Goal: Check status: Check status

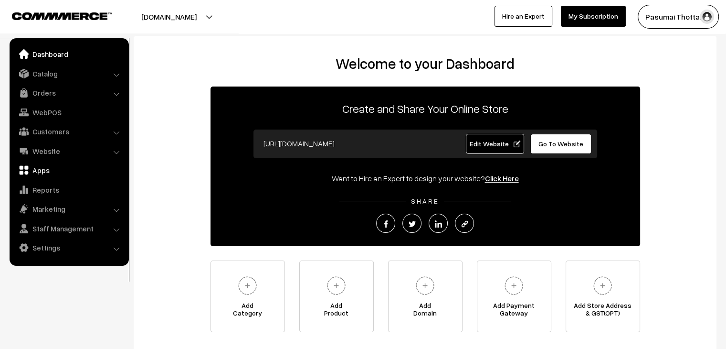
click at [50, 173] on link "Apps" at bounding box center [69, 169] width 114 height 17
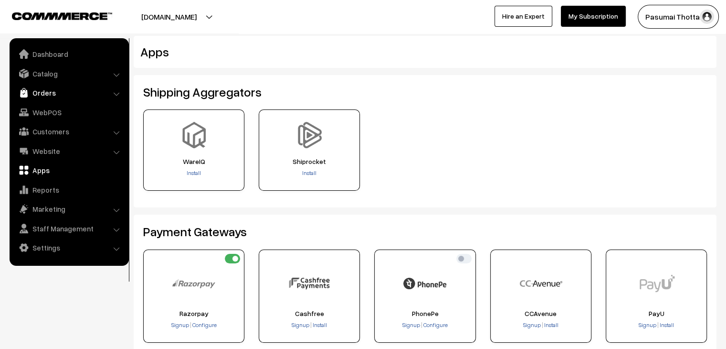
click at [45, 91] on link "Orders" at bounding box center [69, 92] width 114 height 17
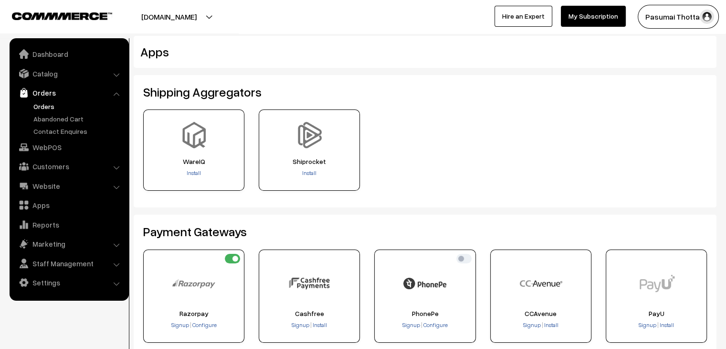
click at [48, 105] on link "Orders" at bounding box center [78, 106] width 95 height 10
click at [52, 106] on link "Orders" at bounding box center [78, 106] width 95 height 10
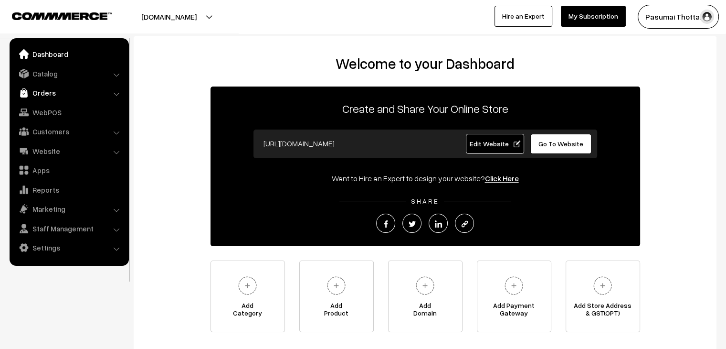
click at [40, 93] on link "Orders" at bounding box center [69, 92] width 114 height 17
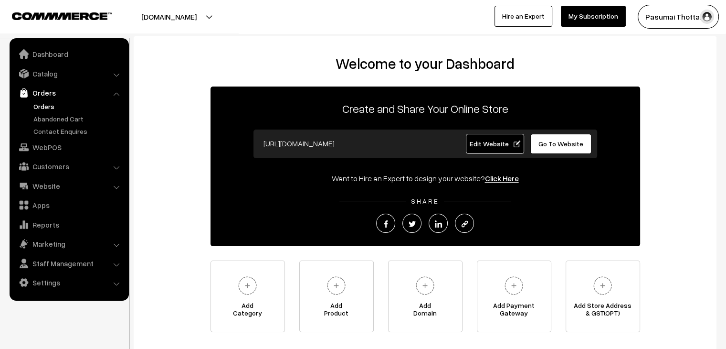
click at [42, 107] on link "Orders" at bounding box center [78, 106] width 95 height 10
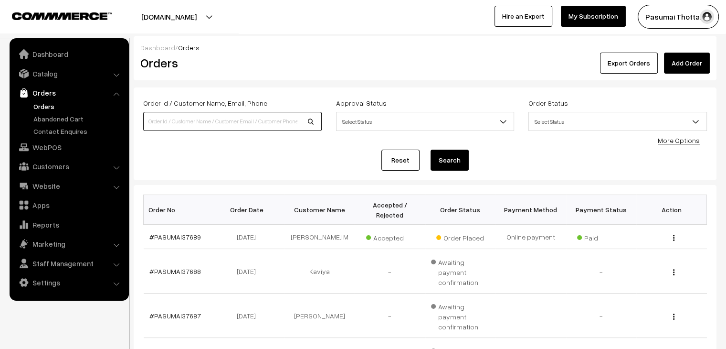
click at [166, 130] on input at bounding box center [232, 121] width 179 height 19
type input "8012818038"
click at [431, 149] on button "Search" at bounding box center [450, 159] width 38 height 21
click at [447, 161] on button "Search" at bounding box center [450, 159] width 38 height 21
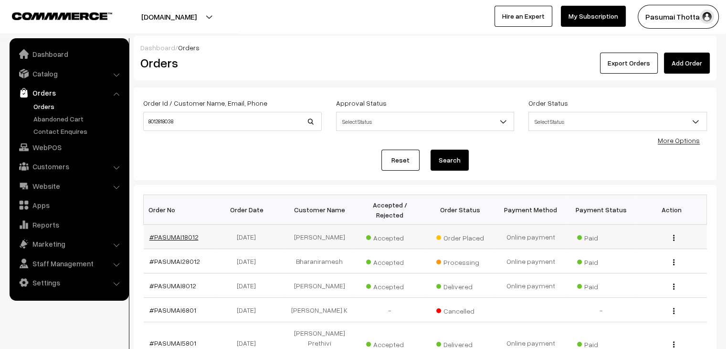
click at [176, 233] on link "#PASUMAI18012" at bounding box center [173, 237] width 49 height 8
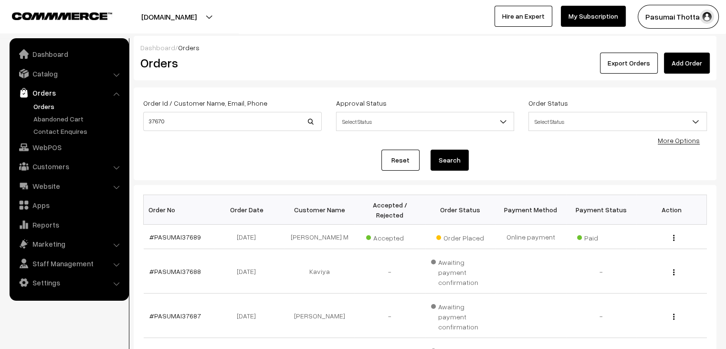
type input "37670"
click at [451, 153] on button "Search" at bounding box center [450, 159] width 38 height 21
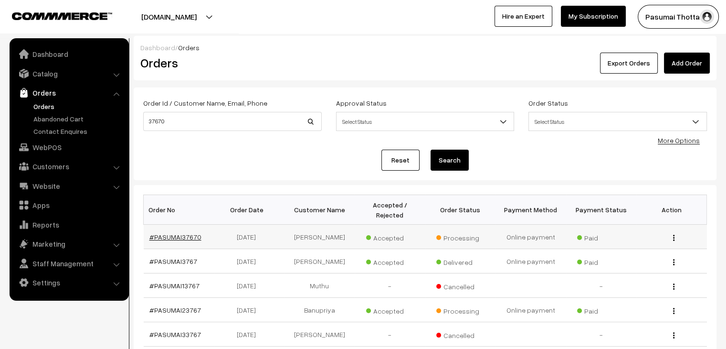
click at [186, 233] on link "#PASUMAI37670" at bounding box center [175, 237] width 52 height 8
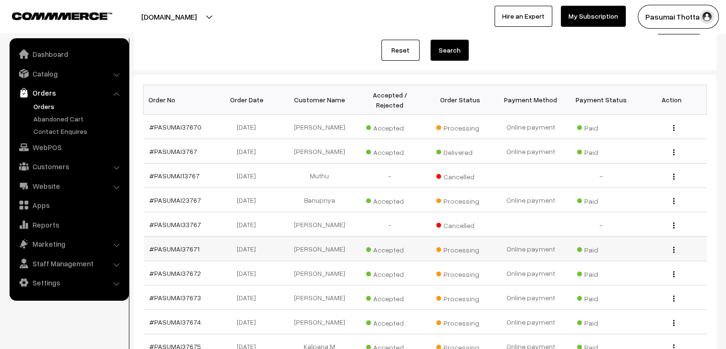
scroll to position [143, 0]
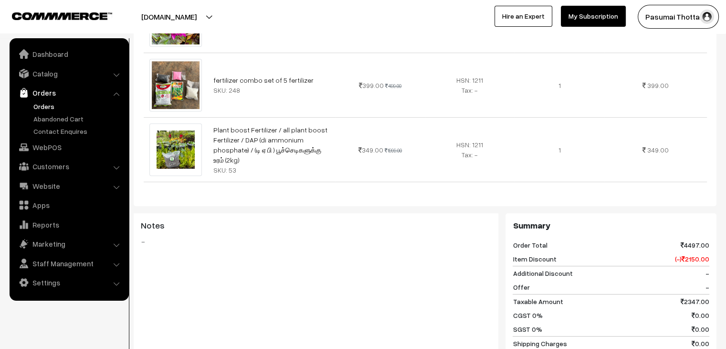
scroll to position [430, 0]
